Goal: Information Seeking & Learning: Learn about a topic

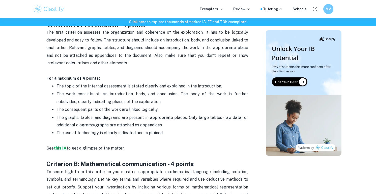
scroll to position [262, 0]
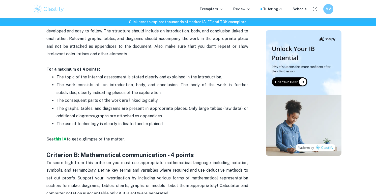
click at [79, 122] on span "The use of technology is clearly indicated and explained." at bounding box center [109, 124] width 107 height 5
click at [65, 140] on strong "this IA" at bounding box center [60, 139] width 13 height 5
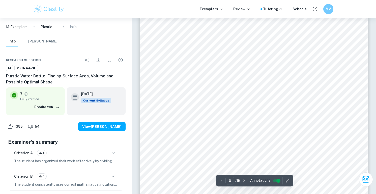
scroll to position [1696, 0]
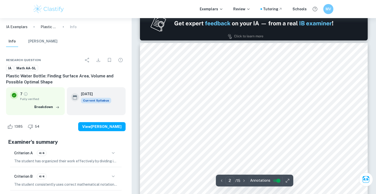
type input "1"
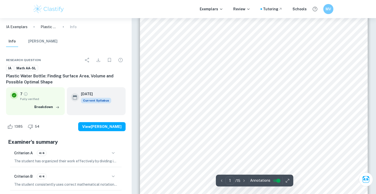
scroll to position [0, 0]
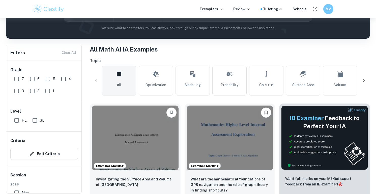
scroll to position [81, 0]
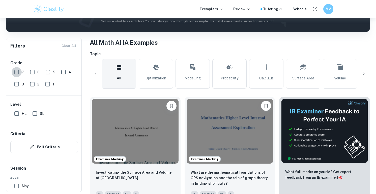
click at [17, 72] on input "7" at bounding box center [17, 72] width 10 height 10
checkbox input "true"
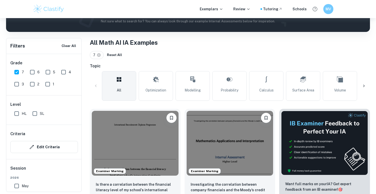
click at [17, 112] on input "HL" at bounding box center [17, 114] width 10 height 10
checkbox input "true"
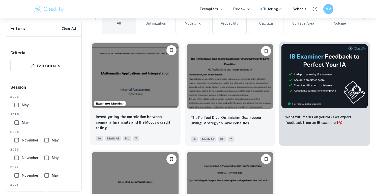
scroll to position [158, 0]
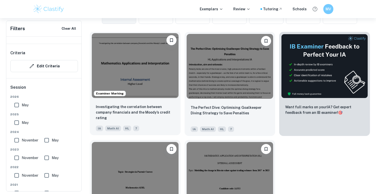
click at [133, 81] on img at bounding box center [135, 65] width 87 height 65
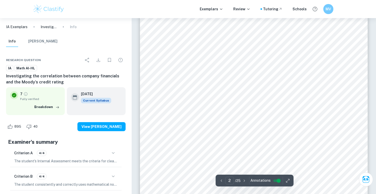
scroll to position [375, 0]
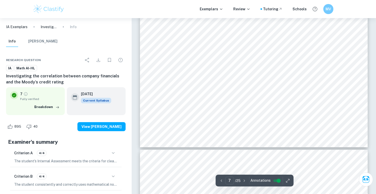
type input "8"
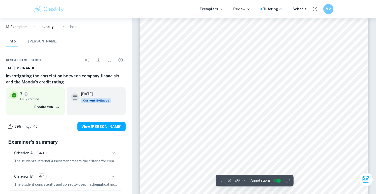
scroll to position [2437, 0]
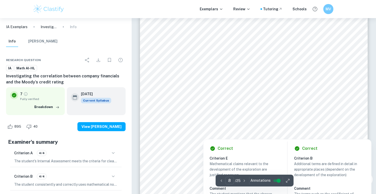
click at [217, 95] on div at bounding box center [253, 94] width 172 height 16
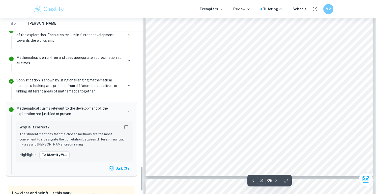
scroll to position [1062, 0]
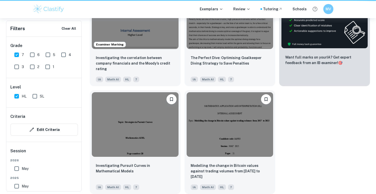
scroll to position [158, 0]
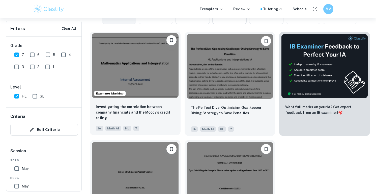
click at [158, 75] on img at bounding box center [135, 65] width 87 height 65
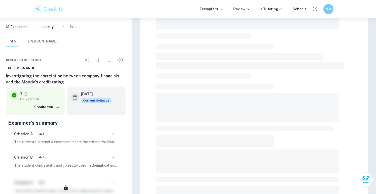
scroll to position [151, 0]
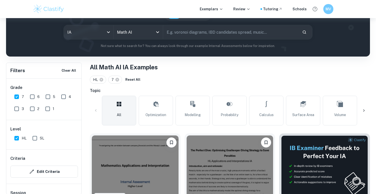
scroll to position [52, 0]
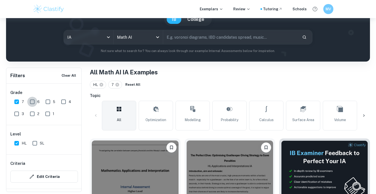
click at [35, 100] on input "6" at bounding box center [32, 102] width 10 height 10
checkbox input "true"
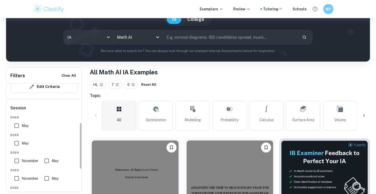
scroll to position [93, 0]
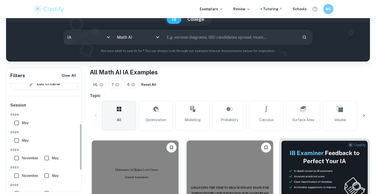
click at [16, 124] on input "May" at bounding box center [17, 123] width 10 height 10
checkbox input "true"
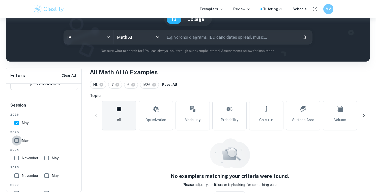
click at [18, 140] on input "May" at bounding box center [17, 141] width 10 height 10
checkbox input "true"
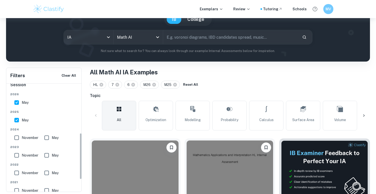
scroll to position [131, 0]
click at [17, 121] on input "November" at bounding box center [17, 121] width 10 height 10
checkbox input "true"
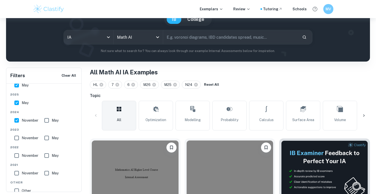
click at [46, 122] on input "May" at bounding box center [47, 121] width 10 height 10
checkbox input "true"
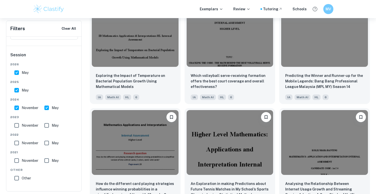
scroll to position [641, 0]
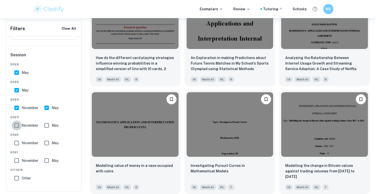
click at [18, 125] on input "November" at bounding box center [17, 126] width 10 height 10
checkbox input "true"
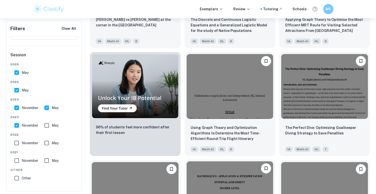
scroll to position [354, 0]
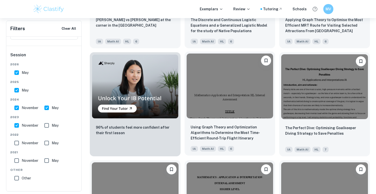
click at [215, 95] on img at bounding box center [229, 86] width 87 height 65
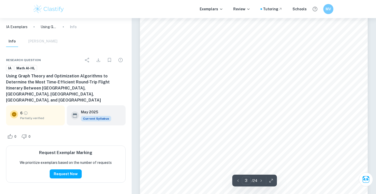
scroll to position [726, 0]
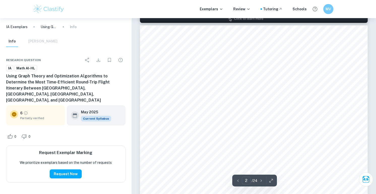
type input "1"
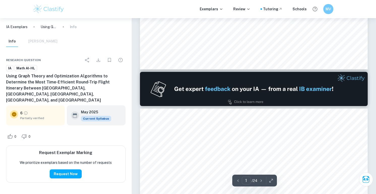
scroll to position [267, 0]
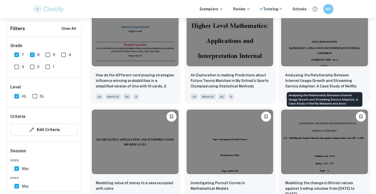
scroll to position [641, 0]
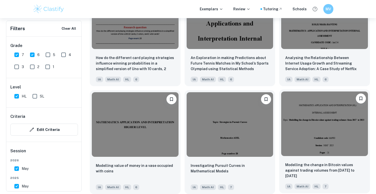
click at [316, 123] on img at bounding box center [324, 124] width 87 height 65
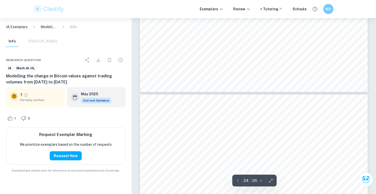
type input "25"
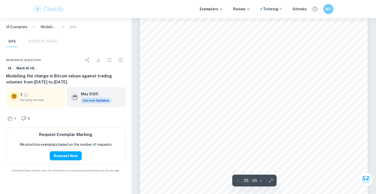
scroll to position [7291, 0]
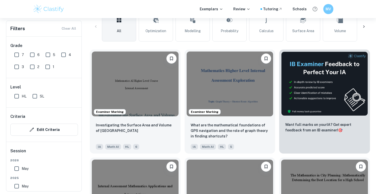
scroll to position [142, 0]
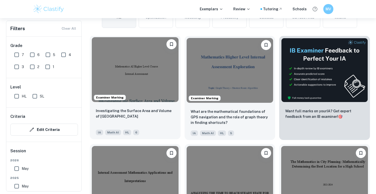
click at [138, 80] on img at bounding box center [135, 69] width 87 height 65
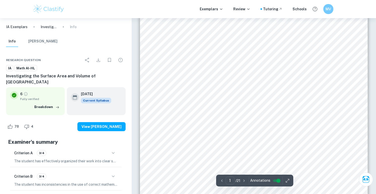
scroll to position [80, 0]
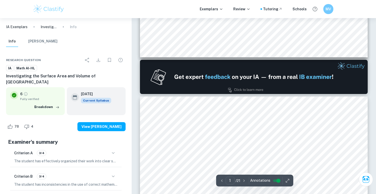
type input "2"
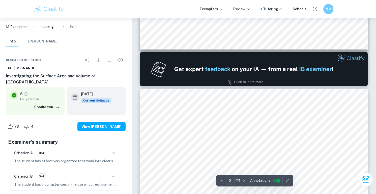
scroll to position [301, 0]
